Goal: Task Accomplishment & Management: Use online tool/utility

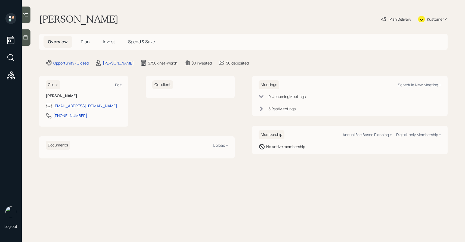
click at [402, 20] on div "Plan Delivery" at bounding box center [400, 19] width 22 height 6
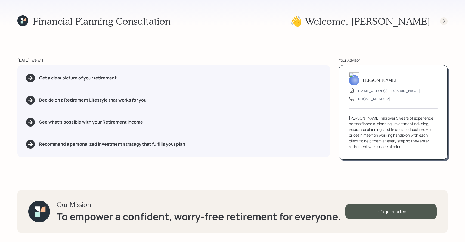
click at [445, 19] on icon at bounding box center [443, 20] width 5 height 5
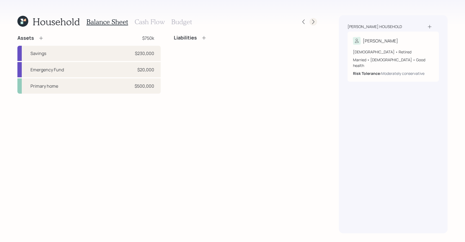
click at [314, 21] on icon at bounding box center [313, 21] width 5 height 5
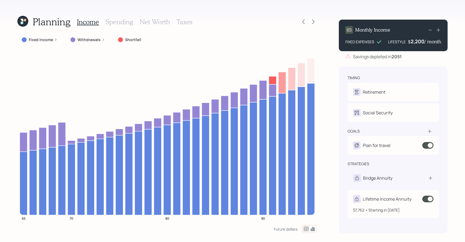
click at [382, 202] on div "Lifetime Income Annuity" at bounding box center [382, 199] width 58 height 8
click at [385, 200] on div "Lifetime Income Annuity" at bounding box center [387, 199] width 49 height 7
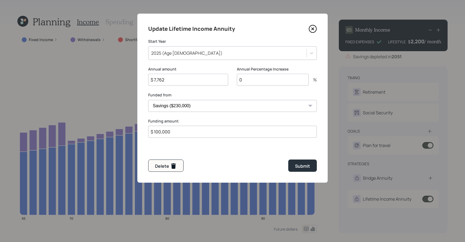
click at [310, 29] on icon at bounding box center [313, 29] width 8 height 8
